Goal: Information Seeking & Learning: Learn about a topic

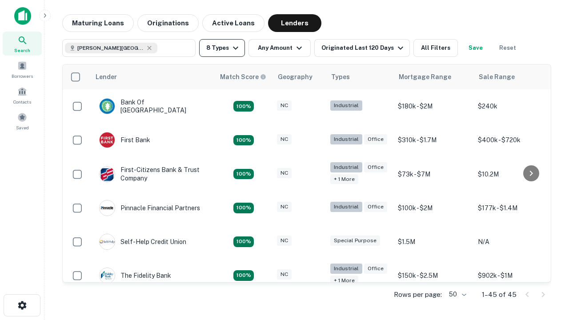
click at [222, 48] on button "8 Types" at bounding box center [222, 48] width 46 height 18
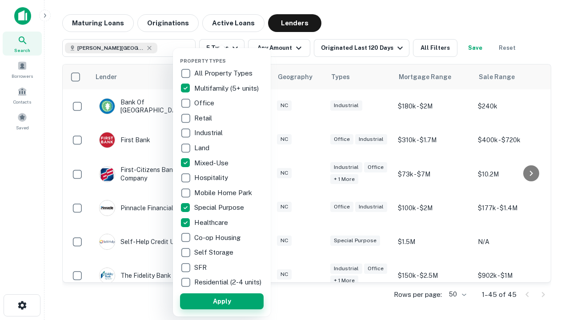
click at [222, 301] on button "Apply" at bounding box center [222, 302] width 84 height 16
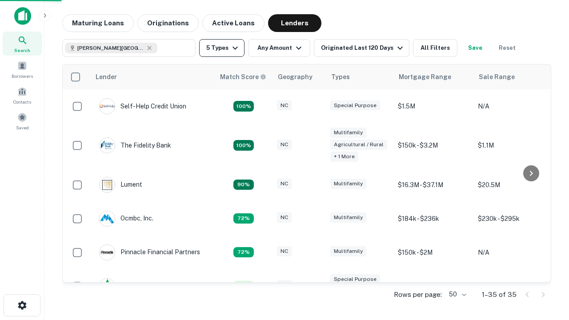
click at [222, 48] on button "5 Types" at bounding box center [221, 48] width 45 height 18
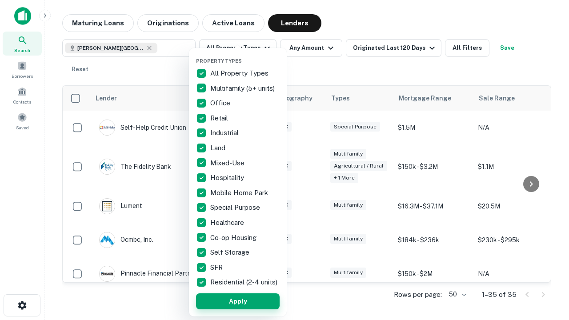
click at [238, 301] on button "Apply" at bounding box center [238, 302] width 84 height 16
